Goal: Information Seeking & Learning: Learn about a topic

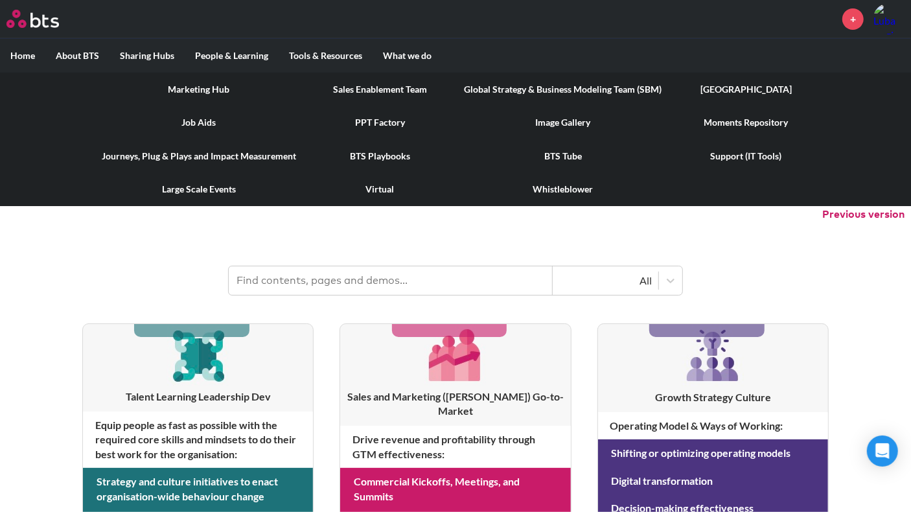
click at [749, 94] on link "[GEOGRAPHIC_DATA]" at bounding box center [746, 90] width 148 height 34
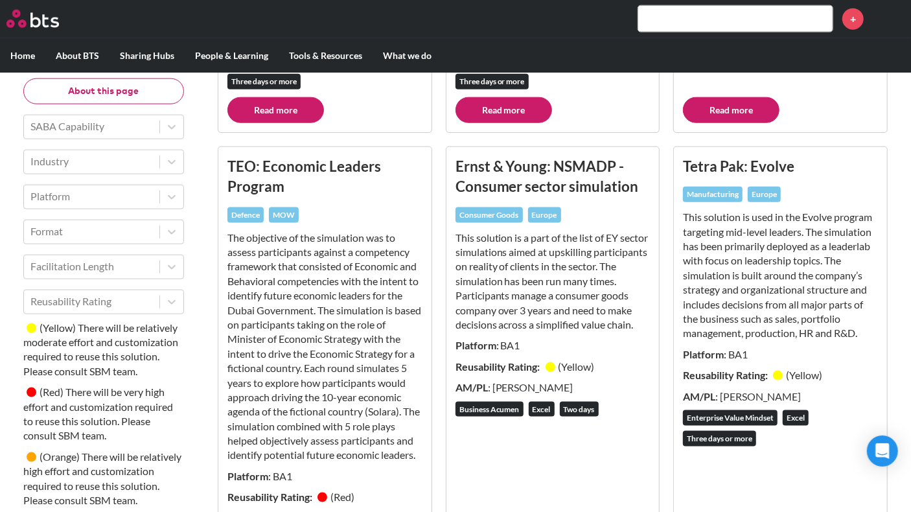
scroll to position [1076, 0]
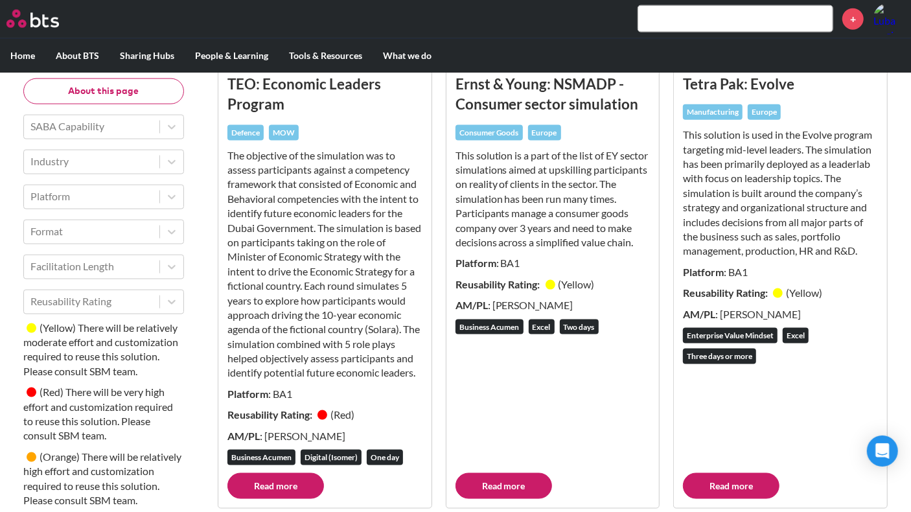
click at [737, 479] on link "Read more" at bounding box center [731, 486] width 97 height 26
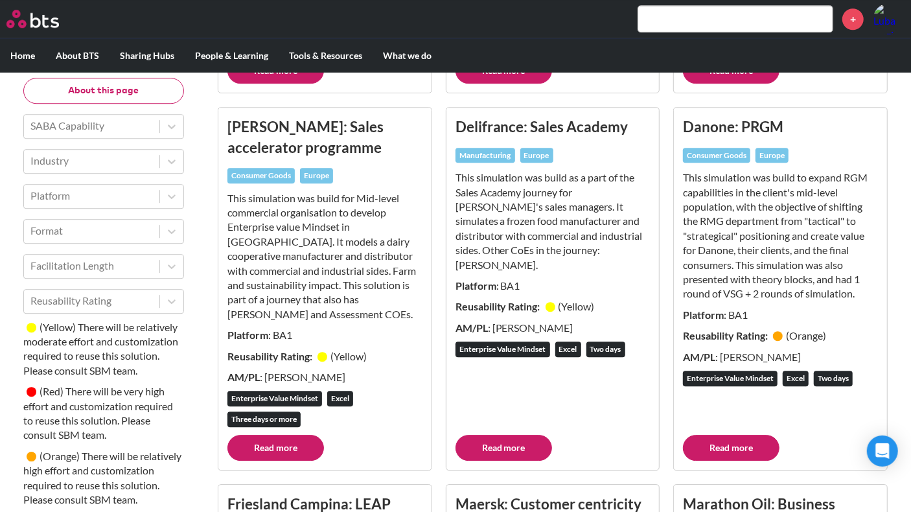
scroll to position [2356, 0]
